Goal: Communication & Community: Answer question/provide support

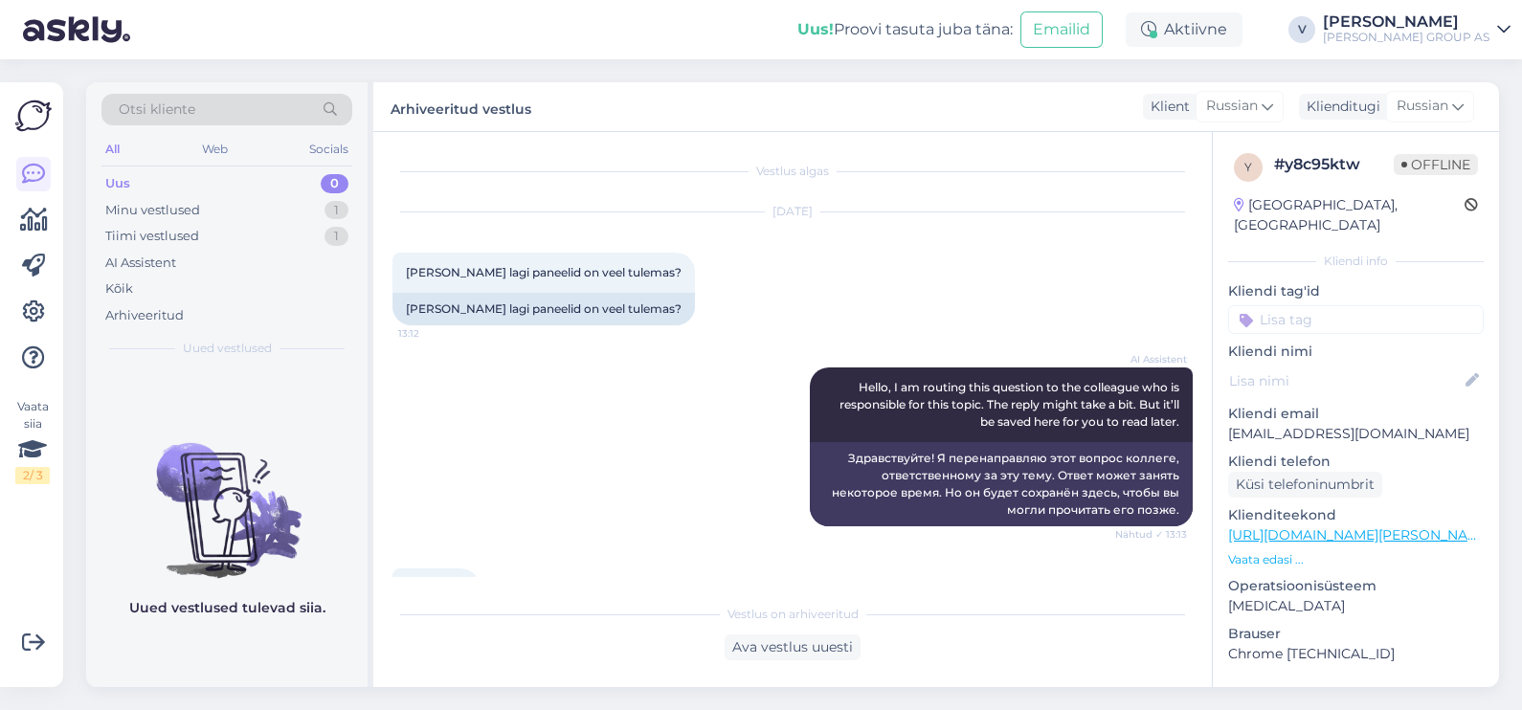
scroll to position [406, 0]
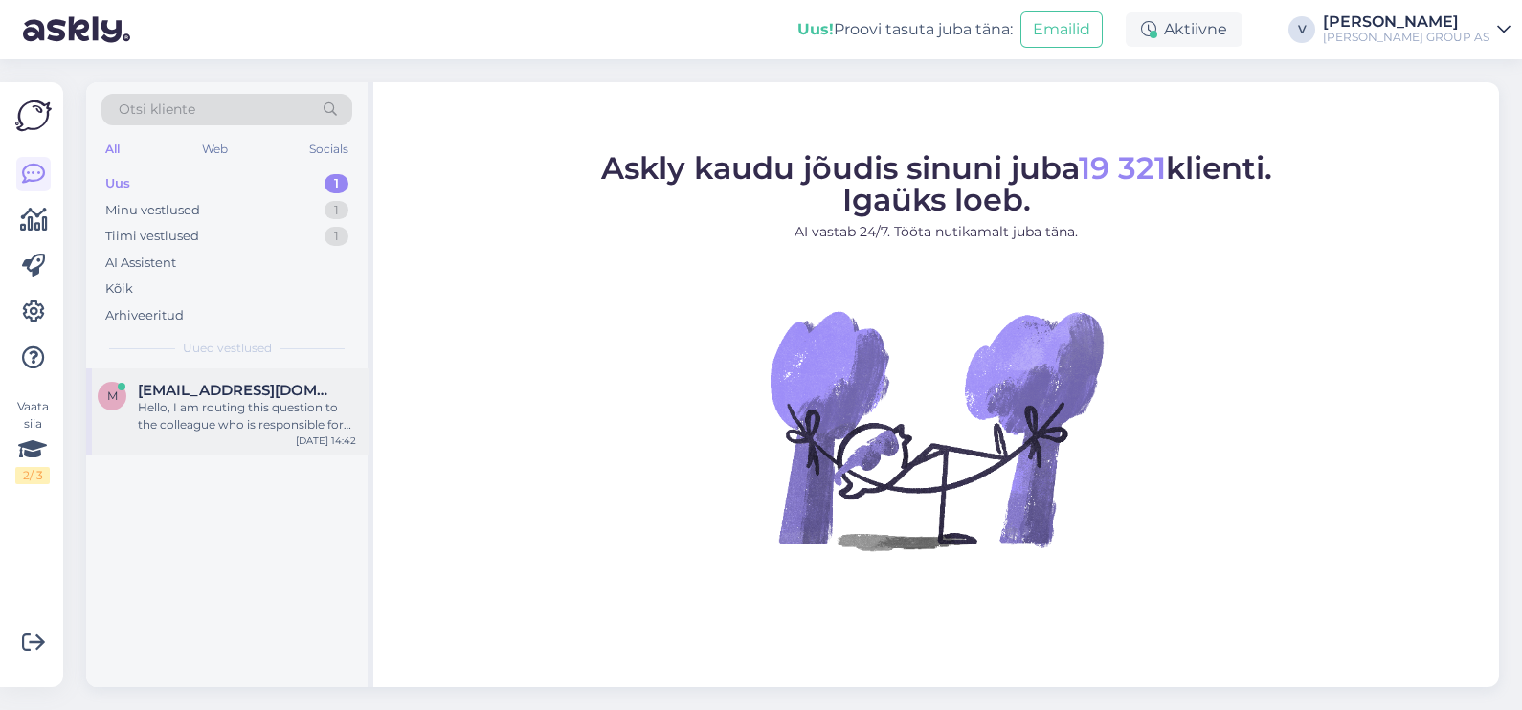
click at [312, 405] on div "Hello, I am routing this question to the colleague who is responsible for this …" at bounding box center [247, 416] width 218 height 34
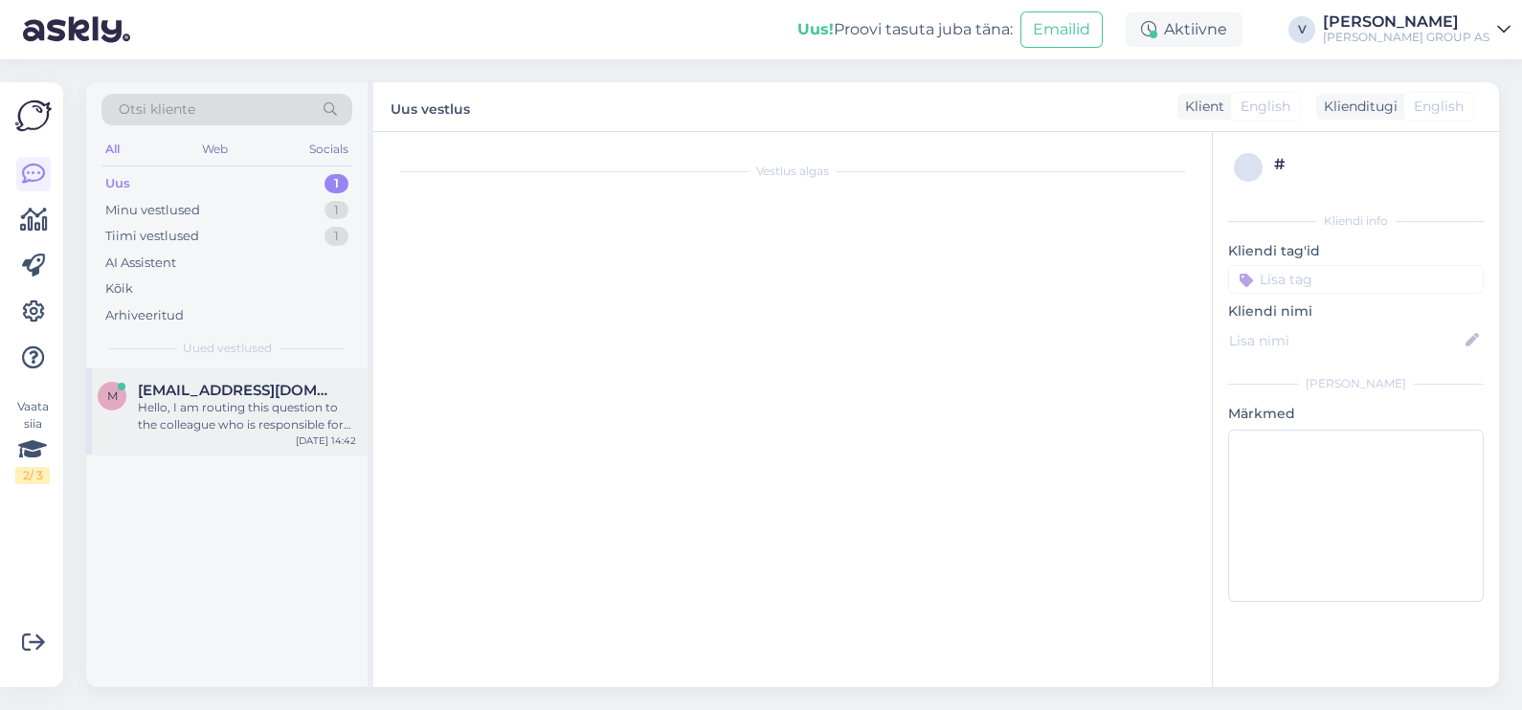
scroll to position [1459, 0]
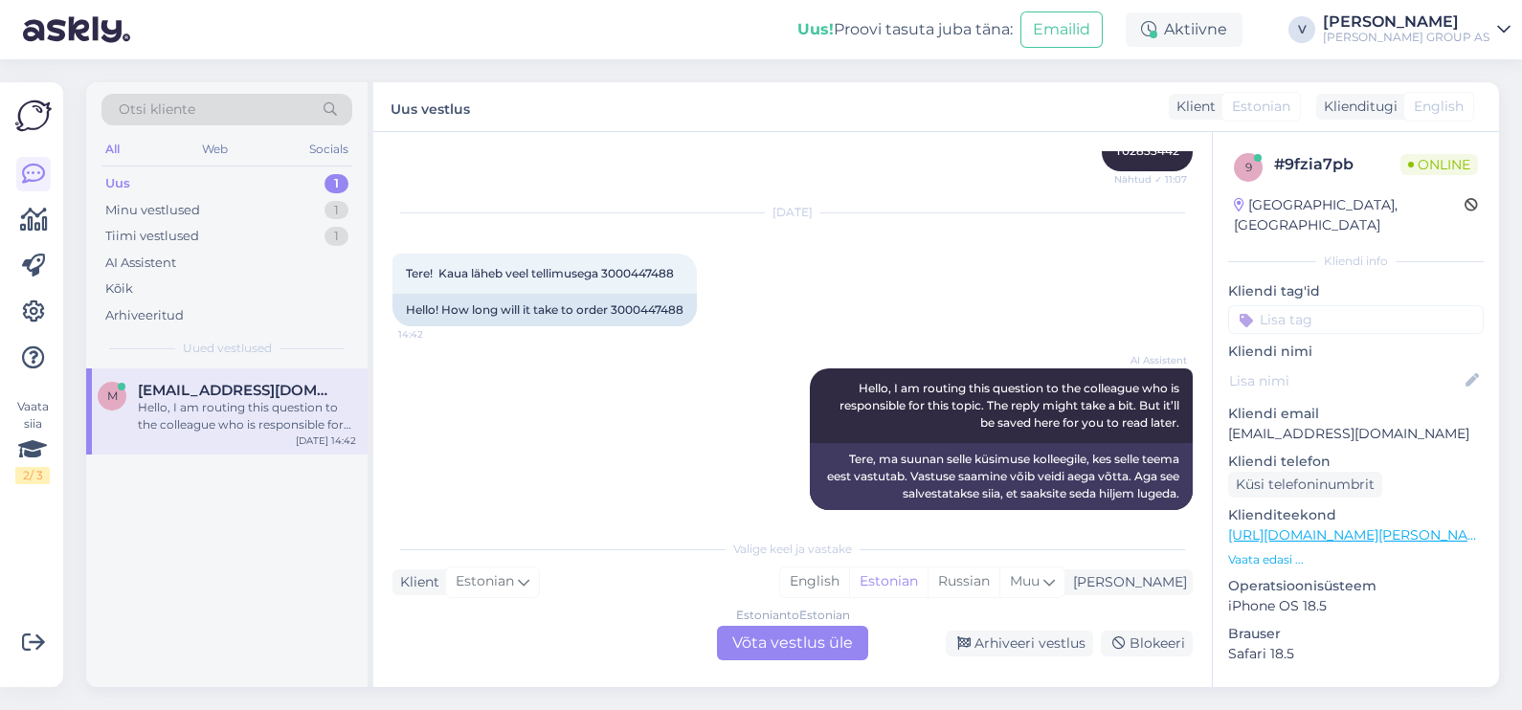
click at [812, 632] on div "Estonian to Estonian Võta vestlus üle" at bounding box center [792, 643] width 151 height 34
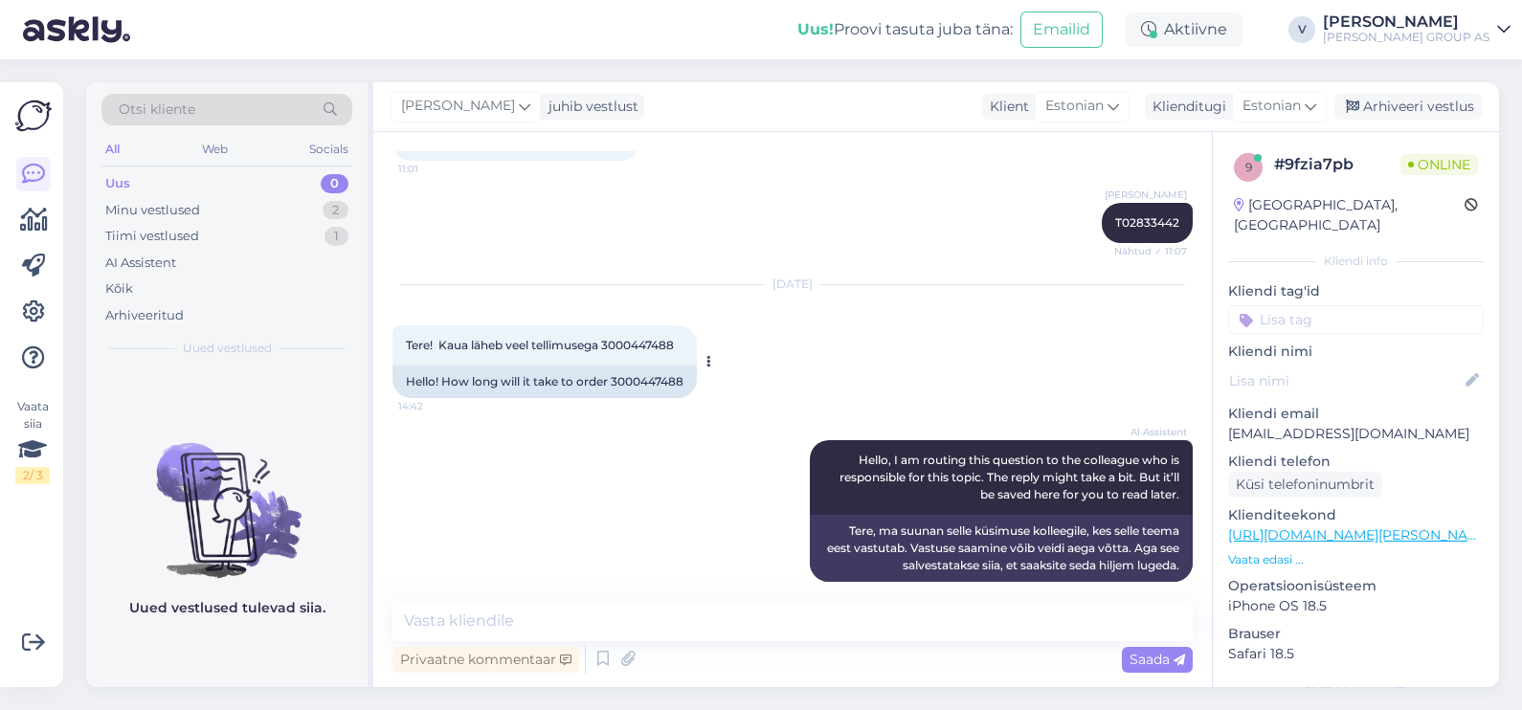
click at [623, 338] on span "Tere! Kaua läheb veel tellimusega 3000447488" at bounding box center [540, 345] width 268 height 14
click at [624, 338] on span "Tere! Kaua läheb veel tellimusega 3000447488" at bounding box center [540, 345] width 268 height 14
copy div "3000447488 14:42"
click at [569, 626] on textarea at bounding box center [792, 621] width 800 height 40
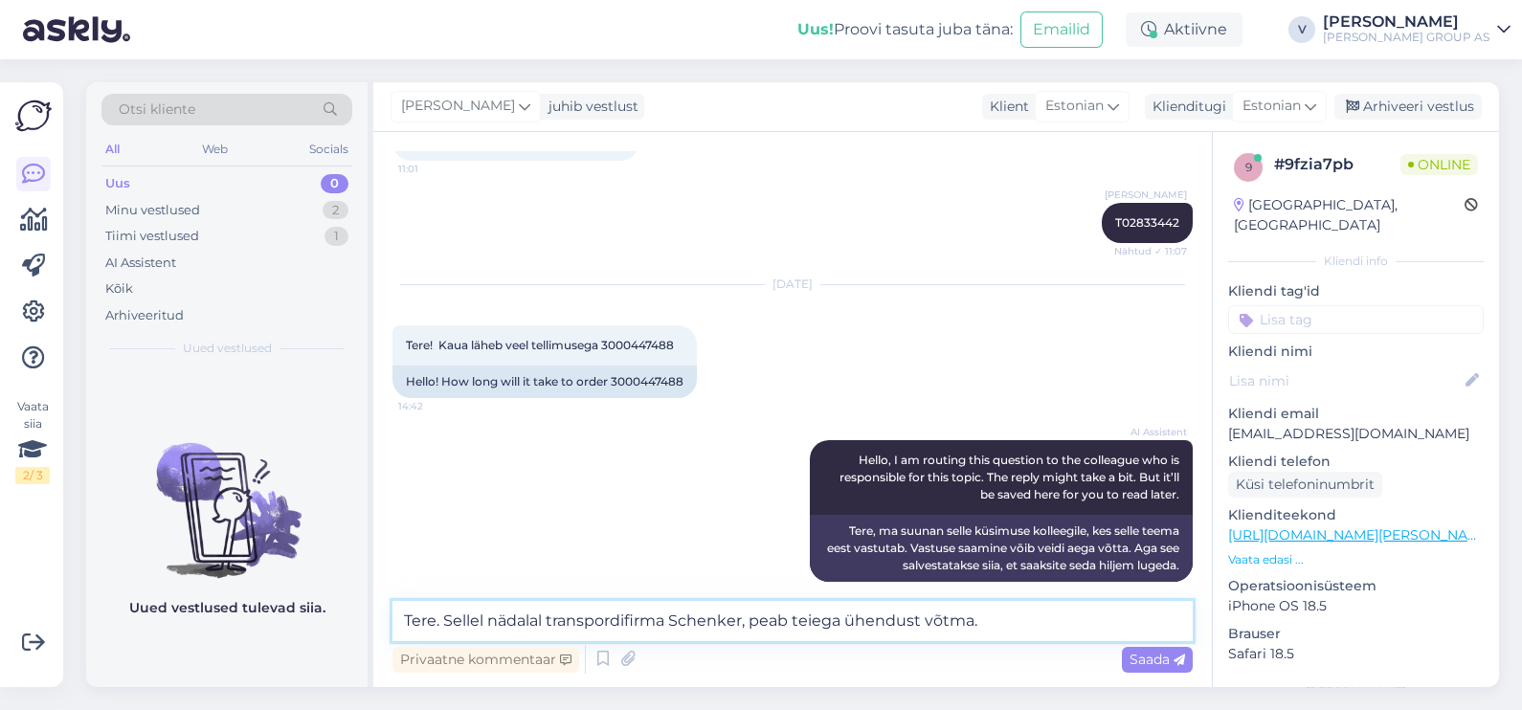
type textarea "Tere. Sellel nädalal transpordifirma Schenker, peab teiega ühendust võtma."
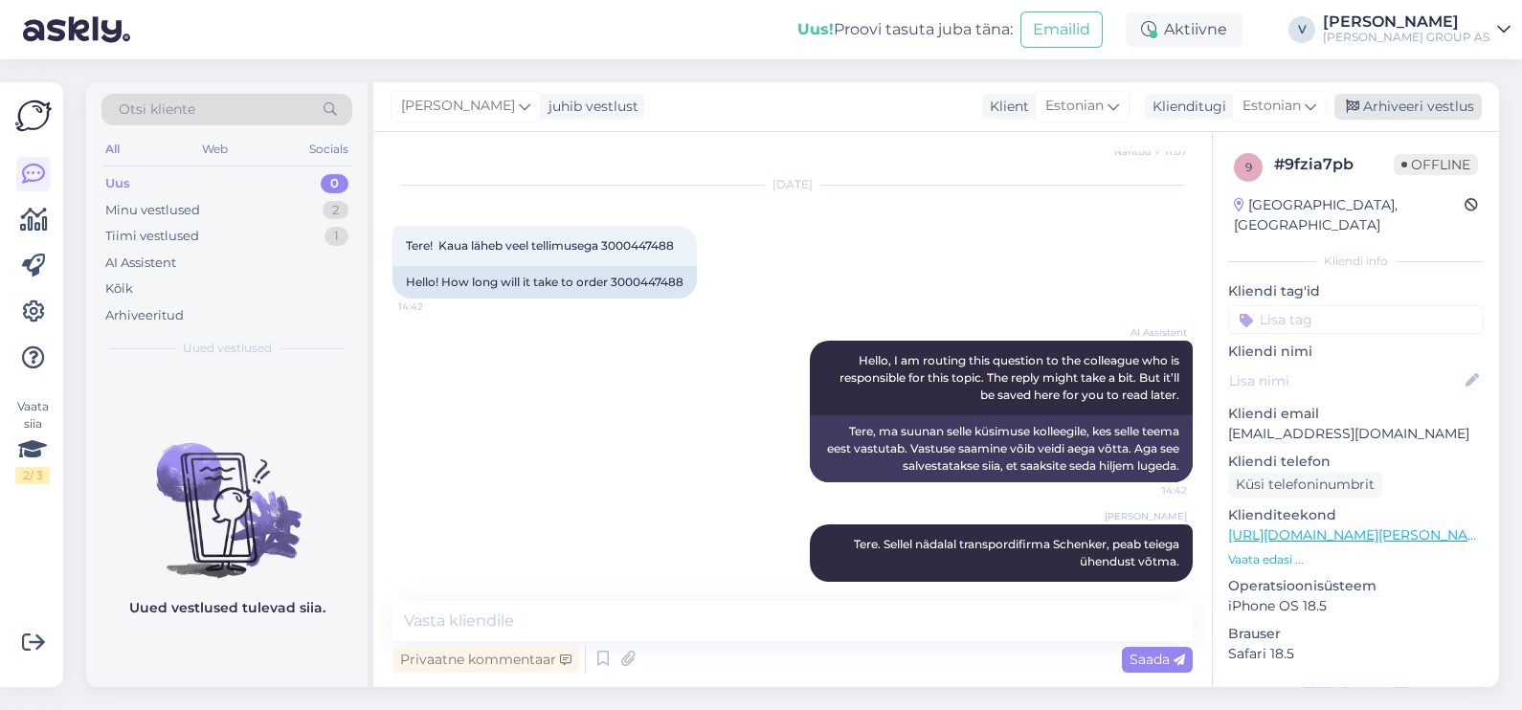
click at [1387, 116] on div "Arhiveeri vestlus" at bounding box center [1407, 107] width 147 height 26
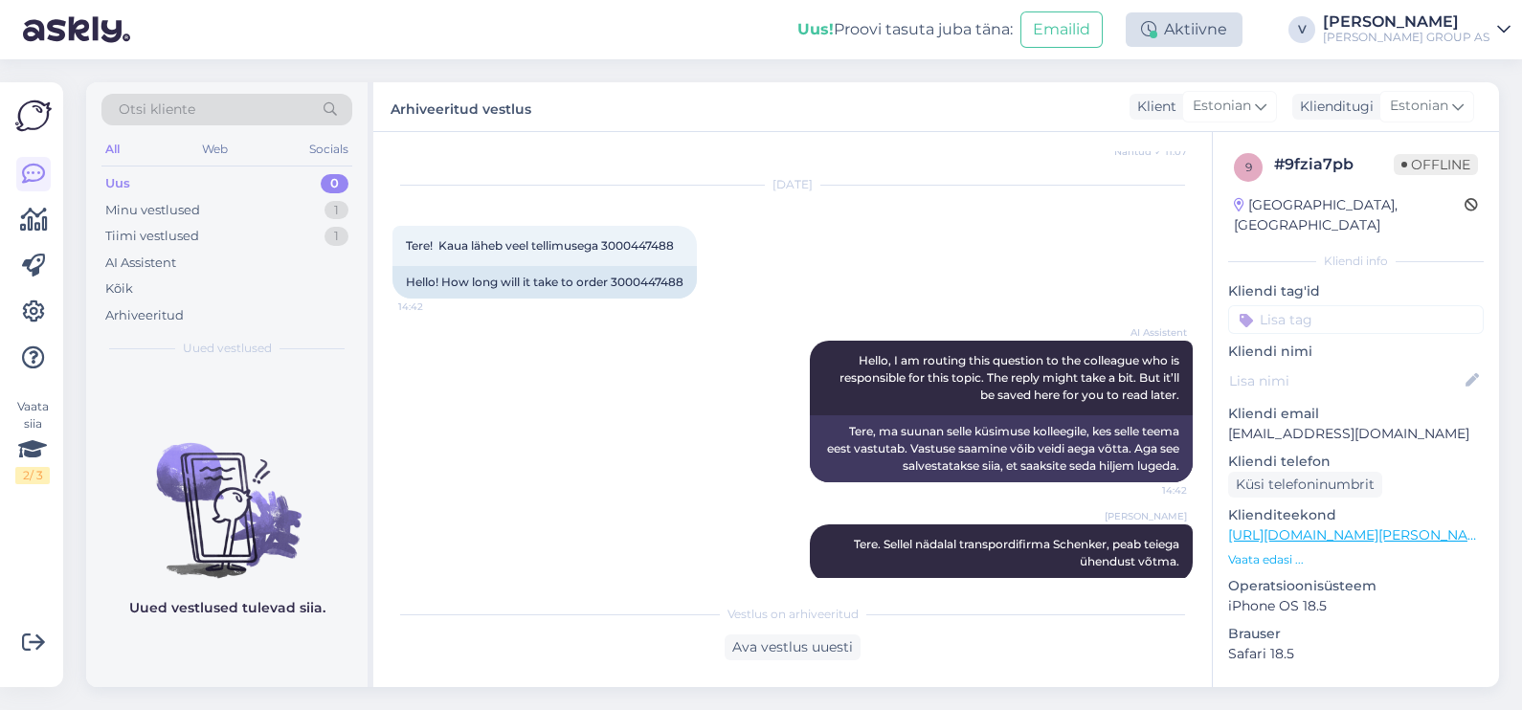
click at [1224, 27] on div "Aktiivne" at bounding box center [1183, 29] width 117 height 34
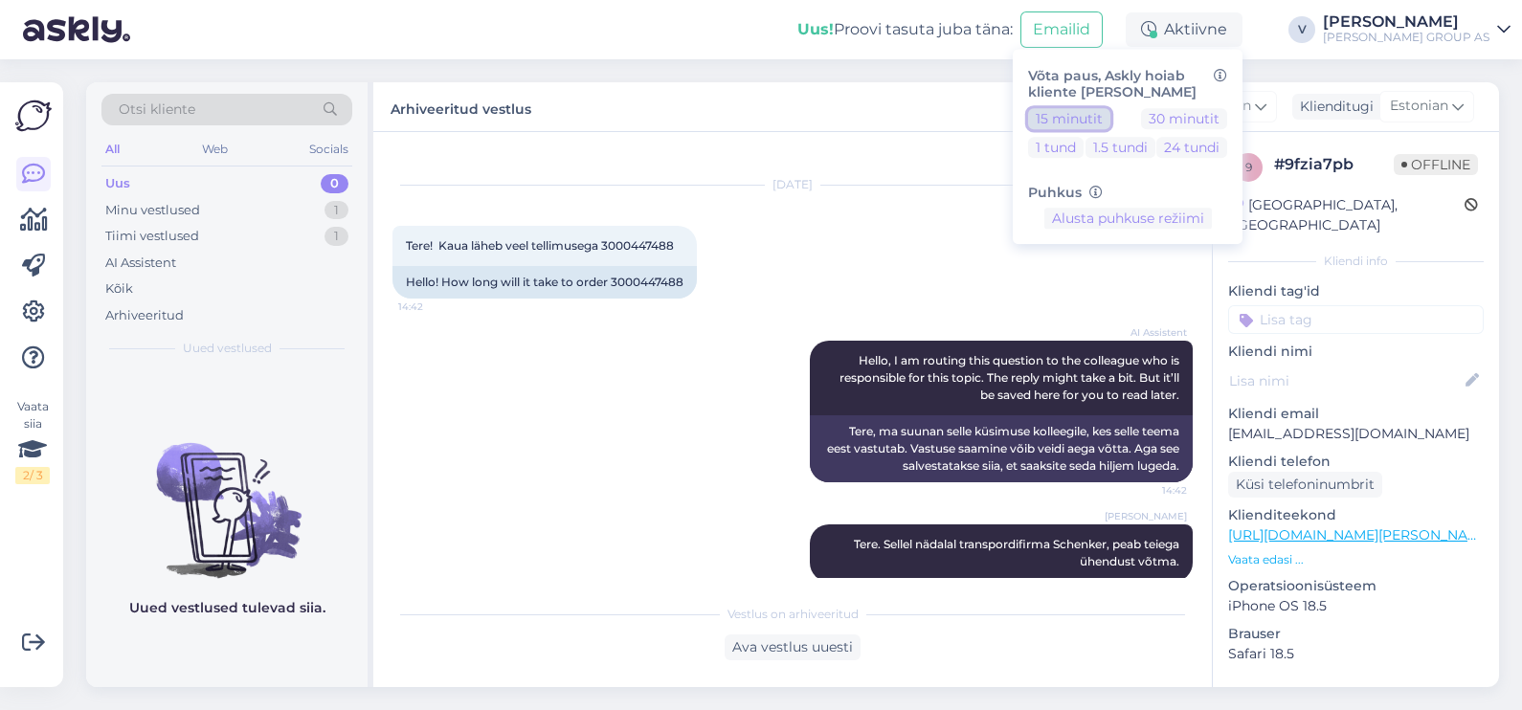
click at [1110, 119] on button "15 minutit" at bounding box center [1069, 118] width 82 height 21
click at [593, 545] on div "[PERSON_NAME]. Sellel nädalal transpordifirma Schenker, peab teiega ühendust võ…" at bounding box center [792, 553] width 800 height 100
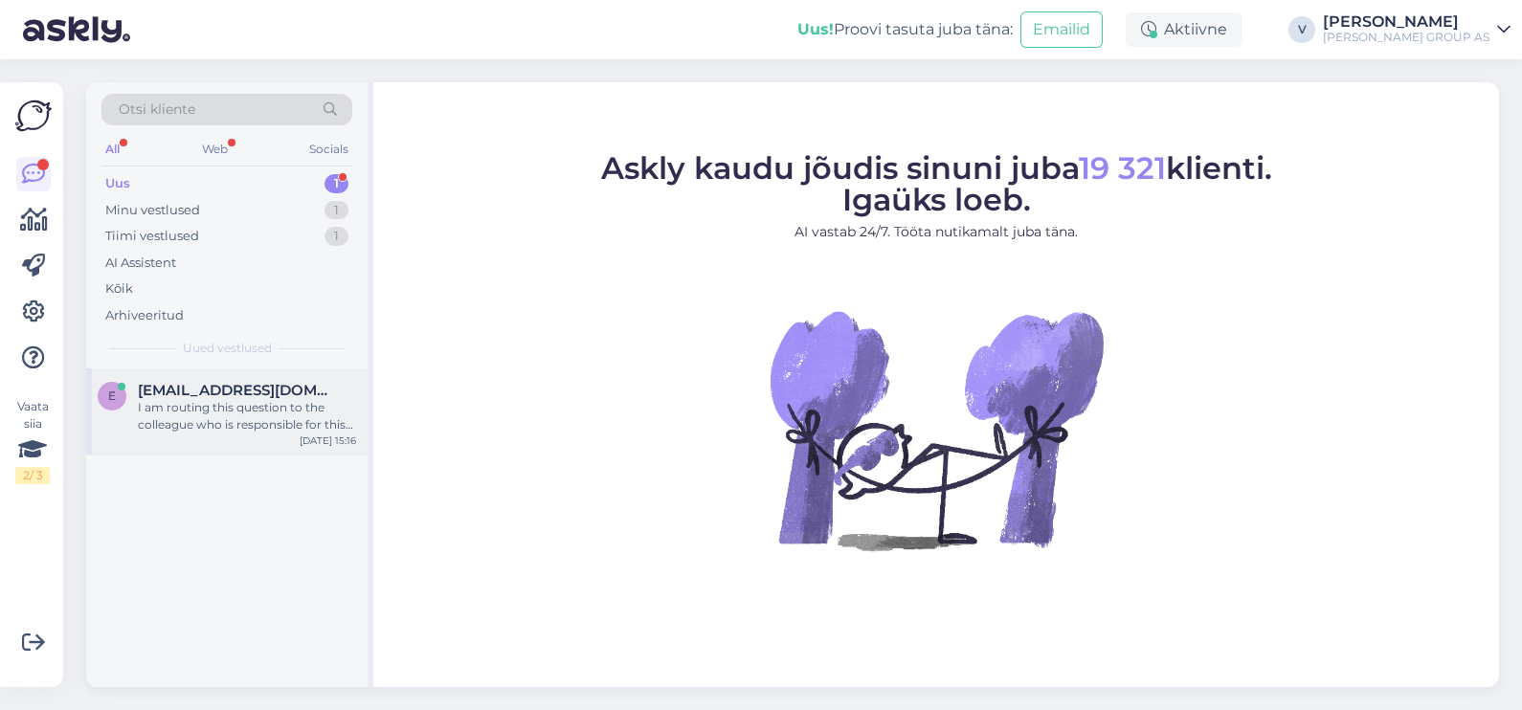
click at [289, 418] on div "I am routing this question to the colleague who is responsible for this topic. …" at bounding box center [247, 416] width 218 height 34
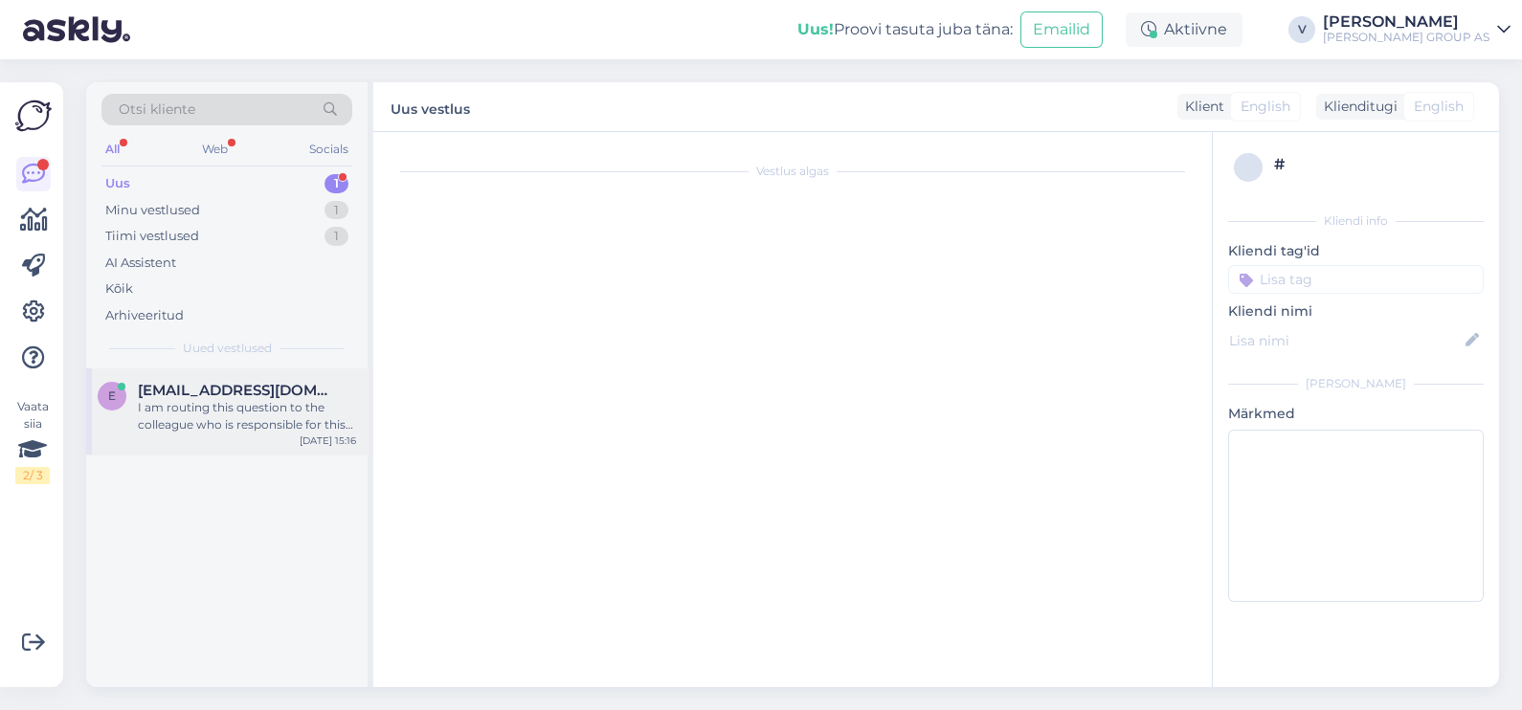
scroll to position [316, 0]
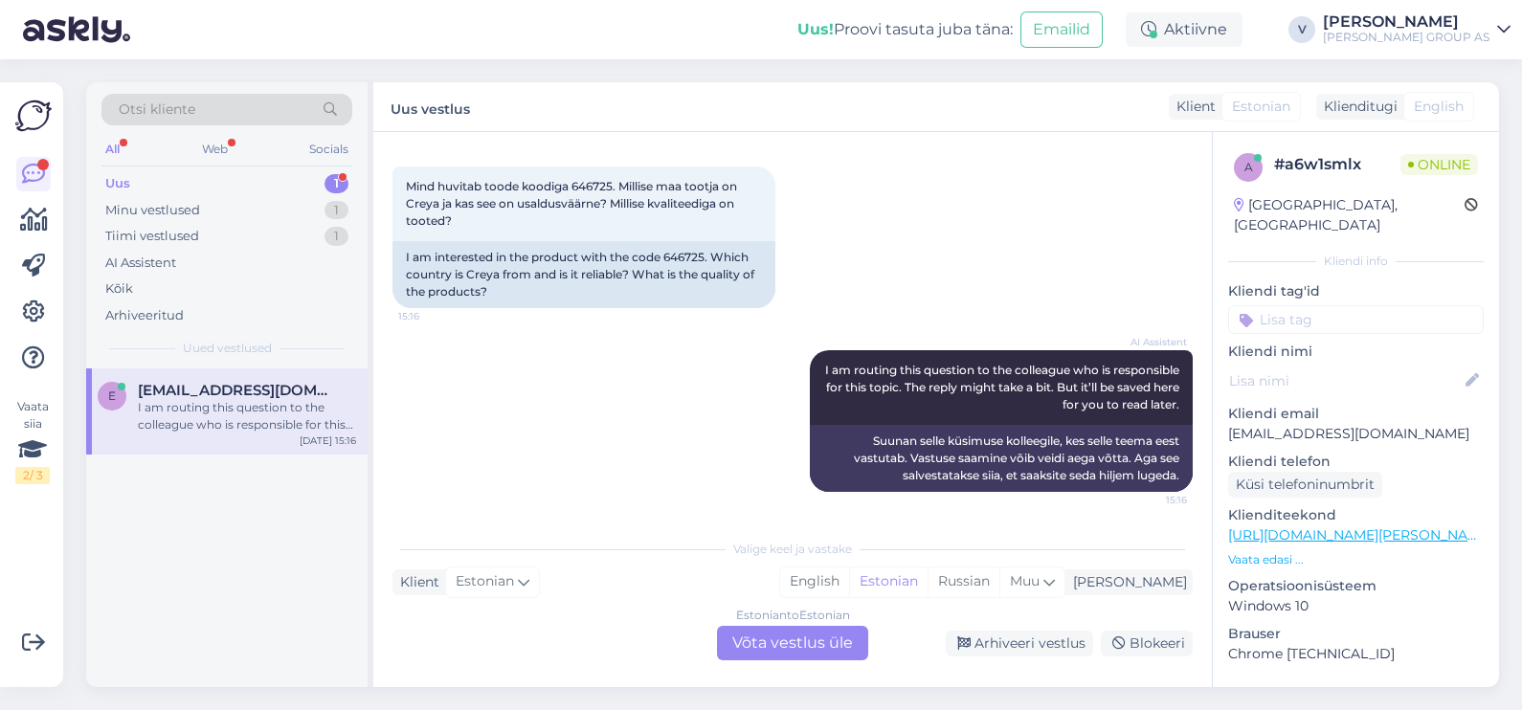
click at [812, 656] on div "Estonian to Estonian Võta vestlus üle" at bounding box center [792, 643] width 151 height 34
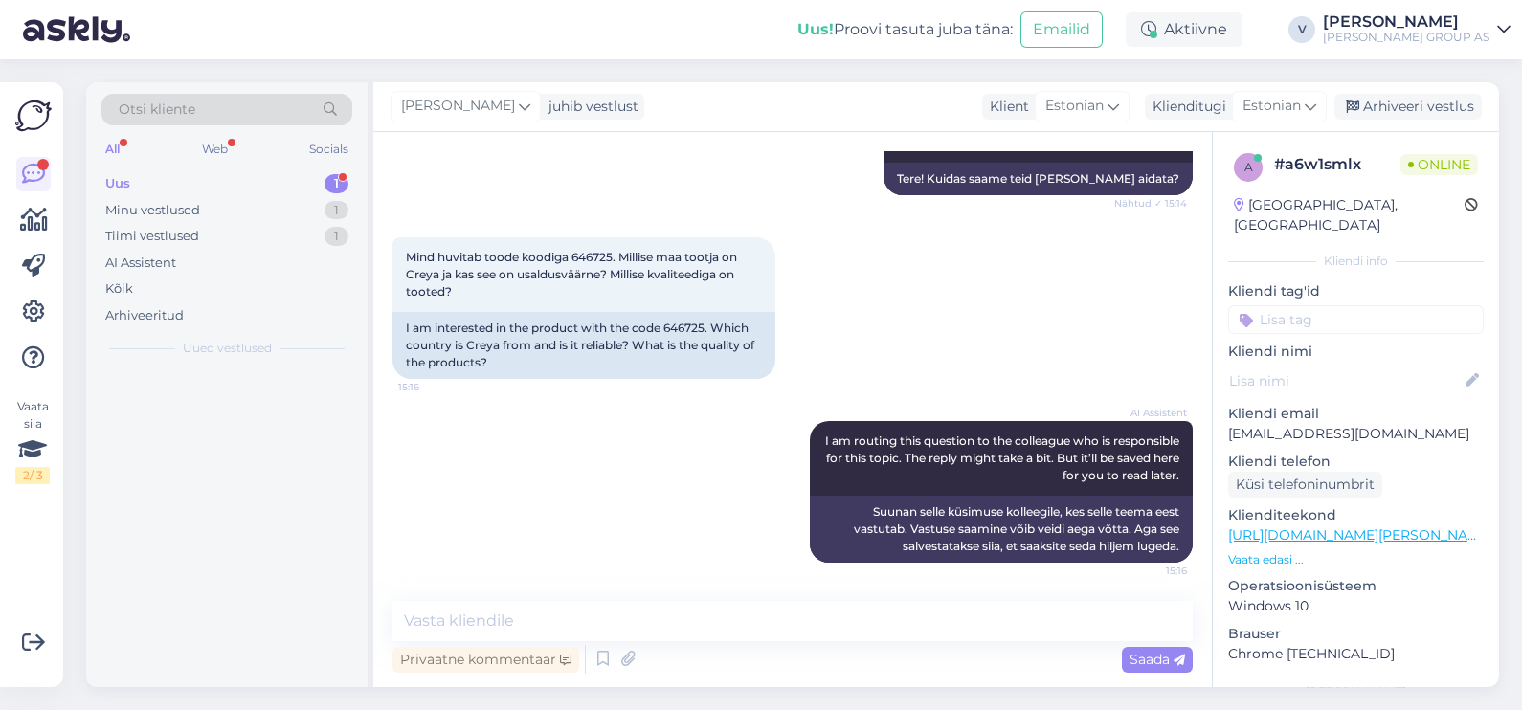
scroll to position [244, 0]
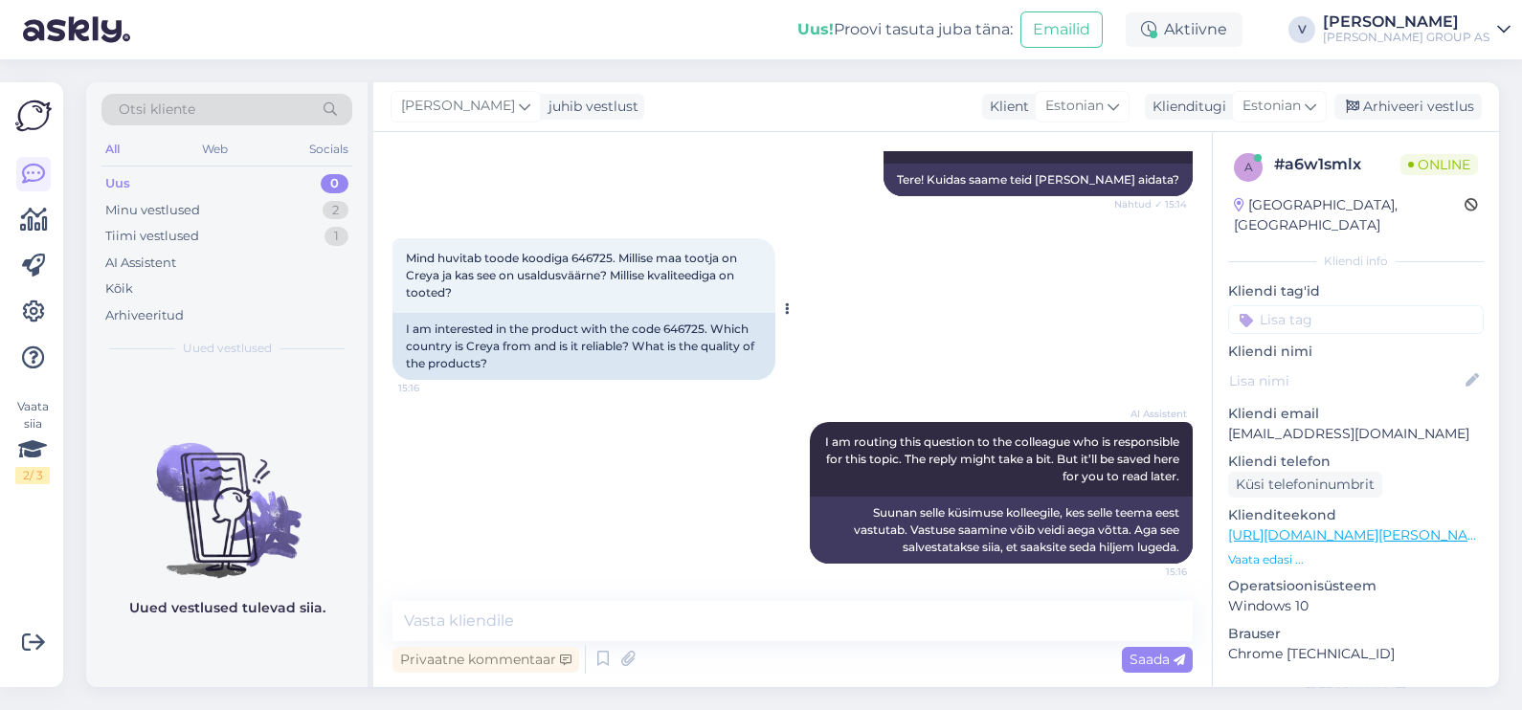
click at [593, 254] on span "Mind huvitab toode koodiga 646725. Millise maa tootja on Creya ja kas see on us…" at bounding box center [573, 275] width 334 height 49
copy span "646725"
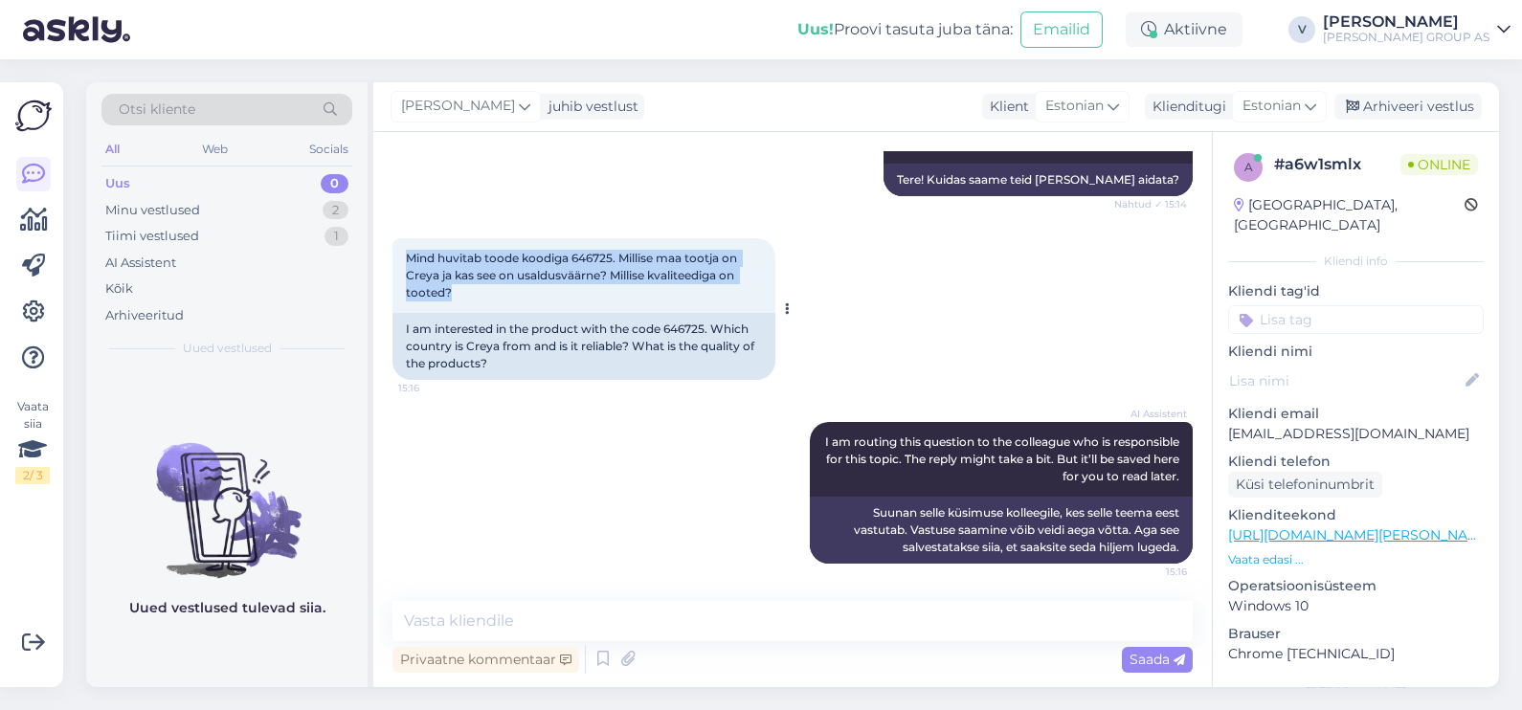
drag, startPoint x: 405, startPoint y: 249, endPoint x: 601, endPoint y: 304, distance: 203.9
click at [601, 304] on div "Mind huvitab toode koodiga 646725. Millise maa tootja on Creya ja kas see on us…" at bounding box center [583, 275] width 383 height 75
copy span "Mind huvitab toode koodiga 646725. Millise maa tootja on Creya ja kas see on us…"
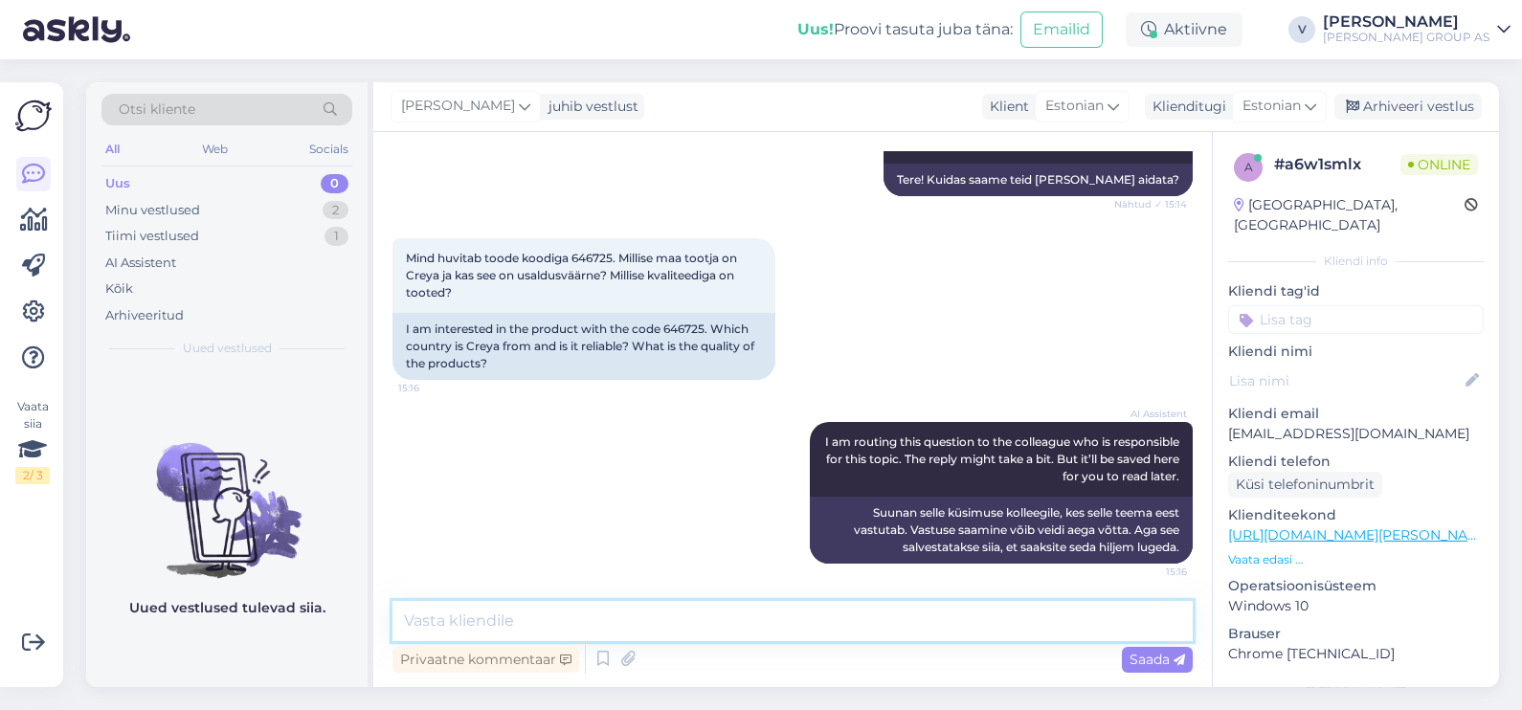
click at [612, 604] on textarea at bounding box center [792, 621] width 800 height 40
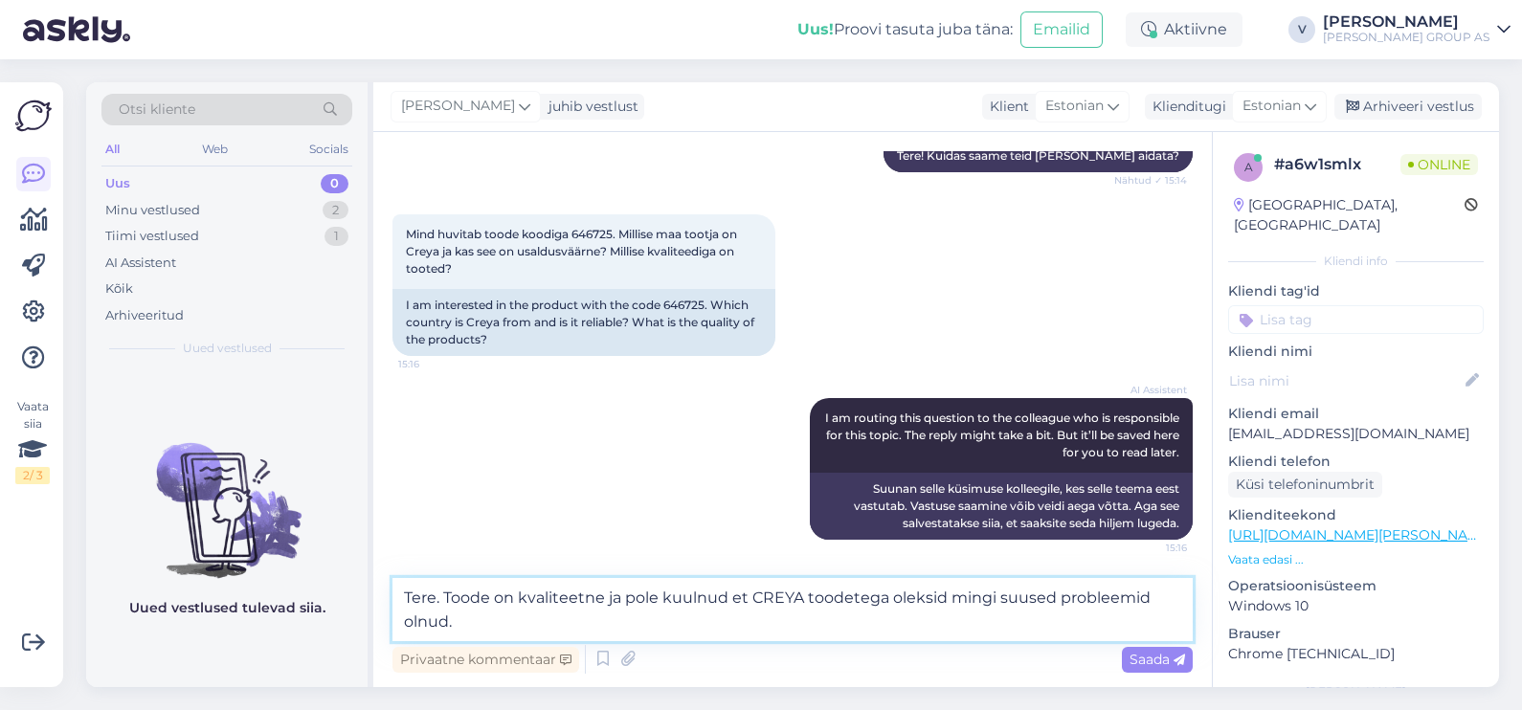
type textarea "Tere. Toode on kvaliteetne ja pole kuulnud et CREYA toodetega oleksid mingi suu…"
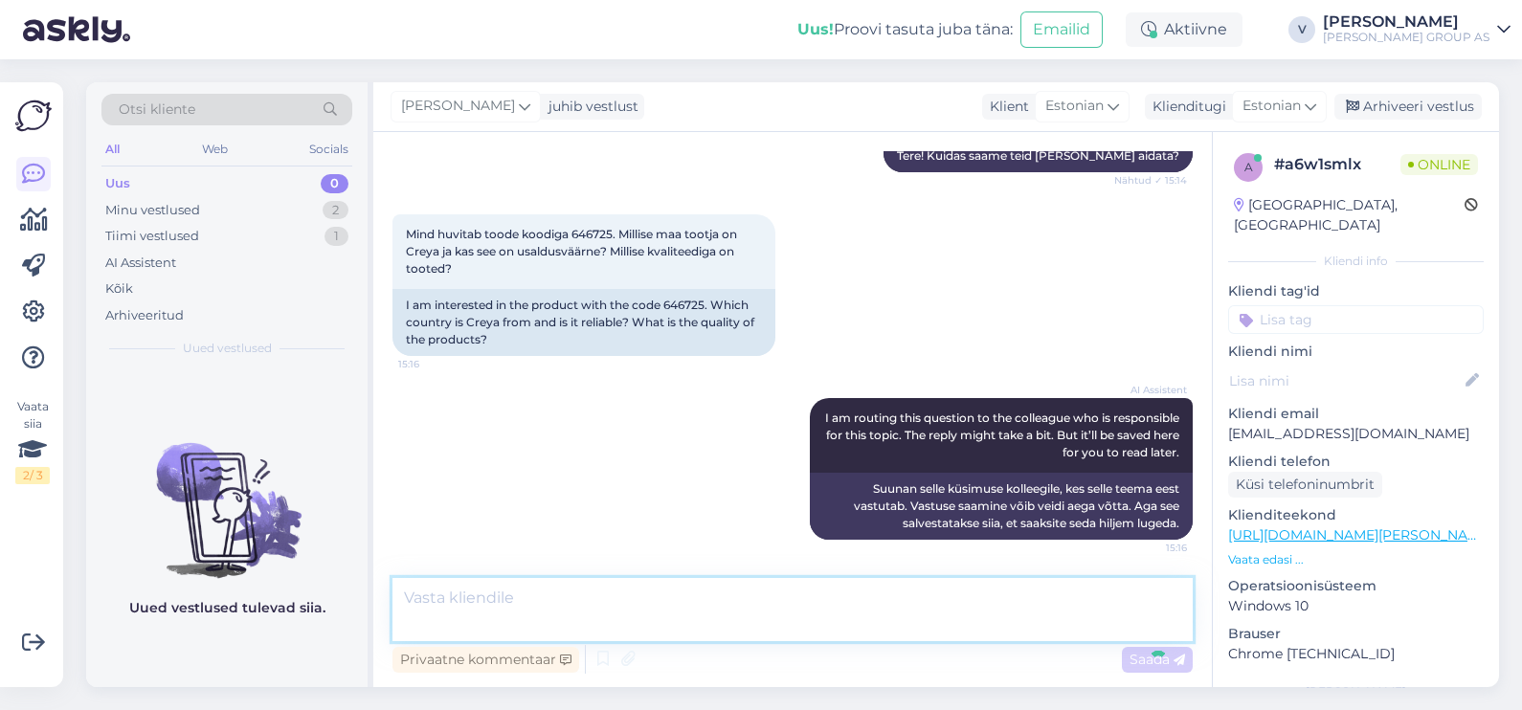
scroll to position [344, 0]
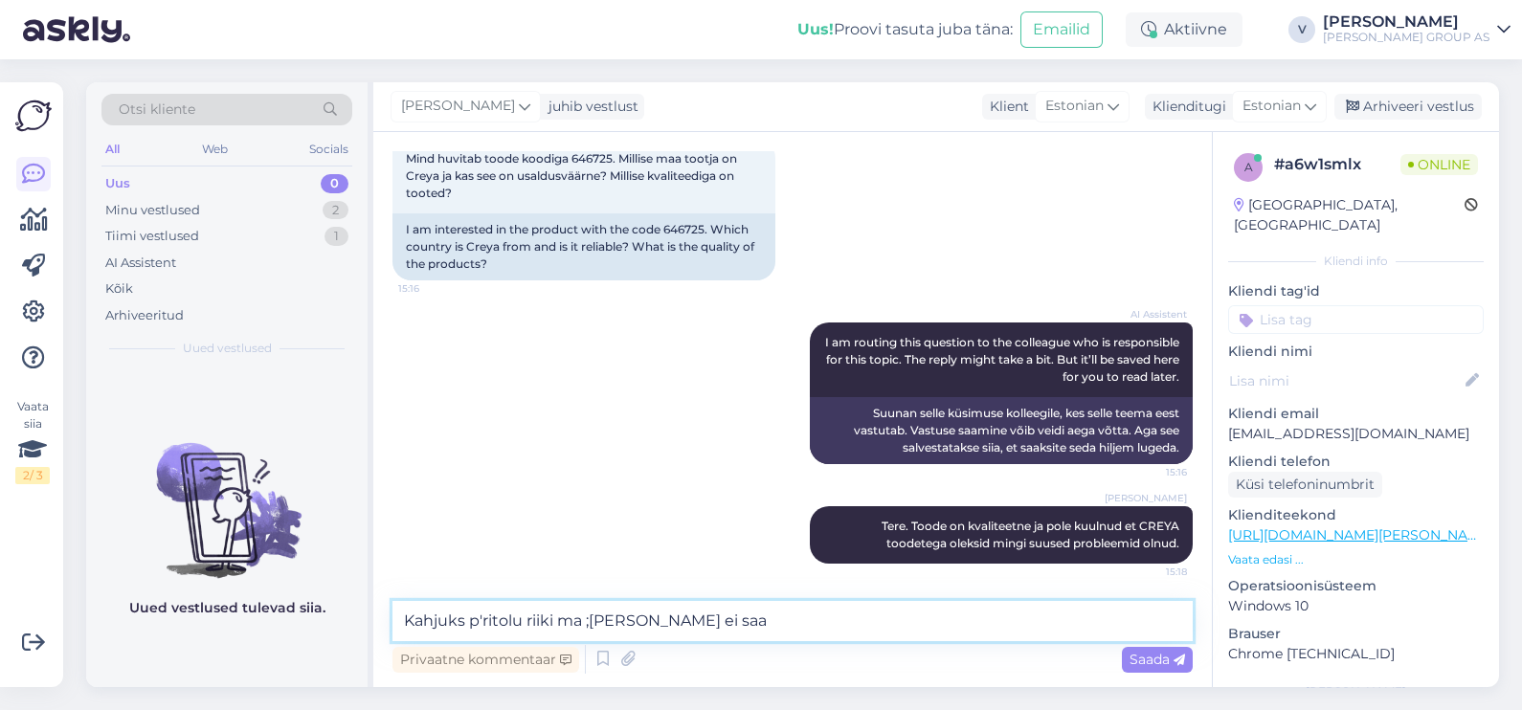
click at [483, 624] on textarea "Kahjuks p'ritolu riiki ma ;elda ei saa" at bounding box center [792, 621] width 800 height 40
click at [593, 621] on textarea "Kahjuks päritolu riiki ma ;elda ei saa" at bounding box center [792, 621] width 800 height 40
click at [716, 630] on textarea "Kahjuks päritolu riiki ma öelda ei saa" at bounding box center [792, 621] width 800 height 40
type textarea "Kahjuks päritolu riiki ma öelda ei saa. Meil puudub info selle kohta."
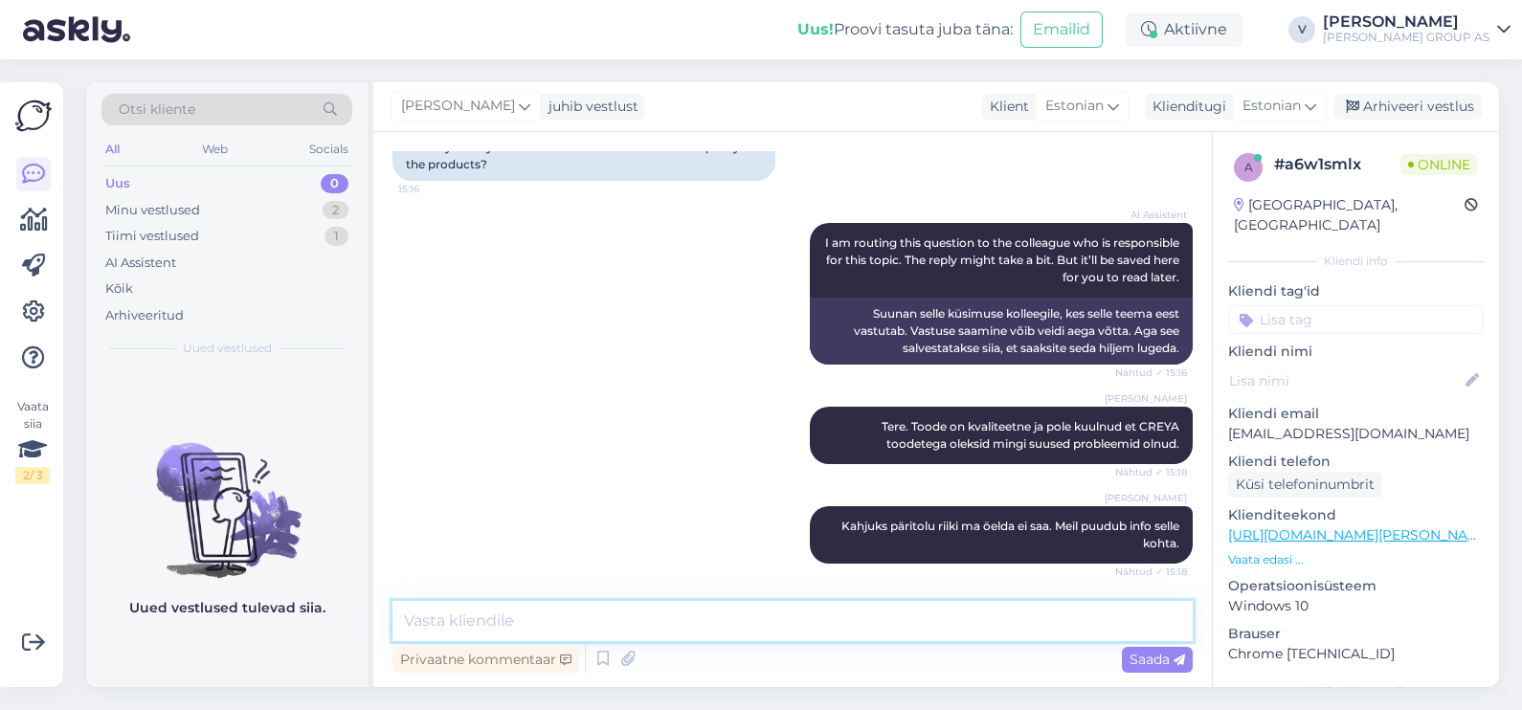
scroll to position [525, 0]
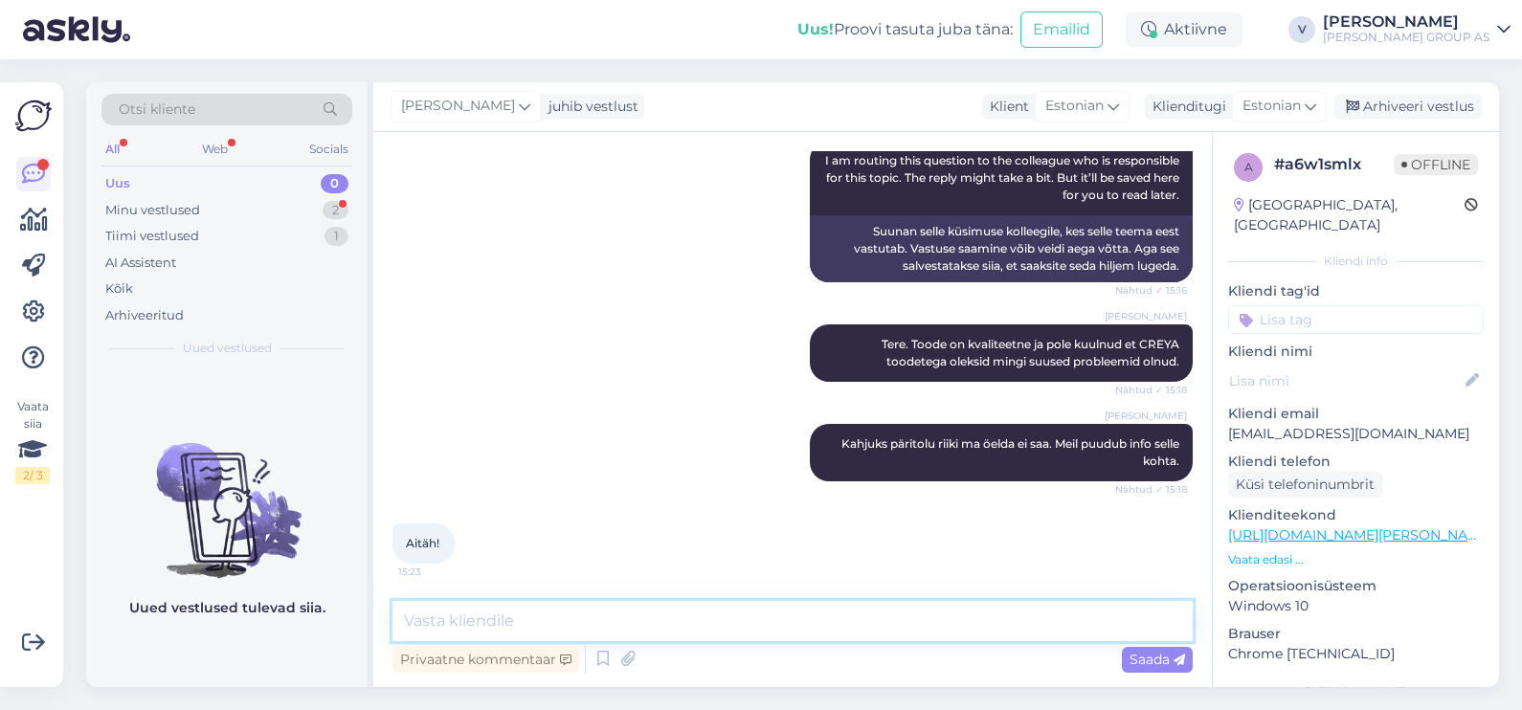
click at [716, 630] on textarea at bounding box center [792, 621] width 800 height 40
click at [1366, 100] on div "Arhiveeri vestlus" at bounding box center [1407, 107] width 147 height 26
